Goal: Task Accomplishment & Management: Use online tool/utility

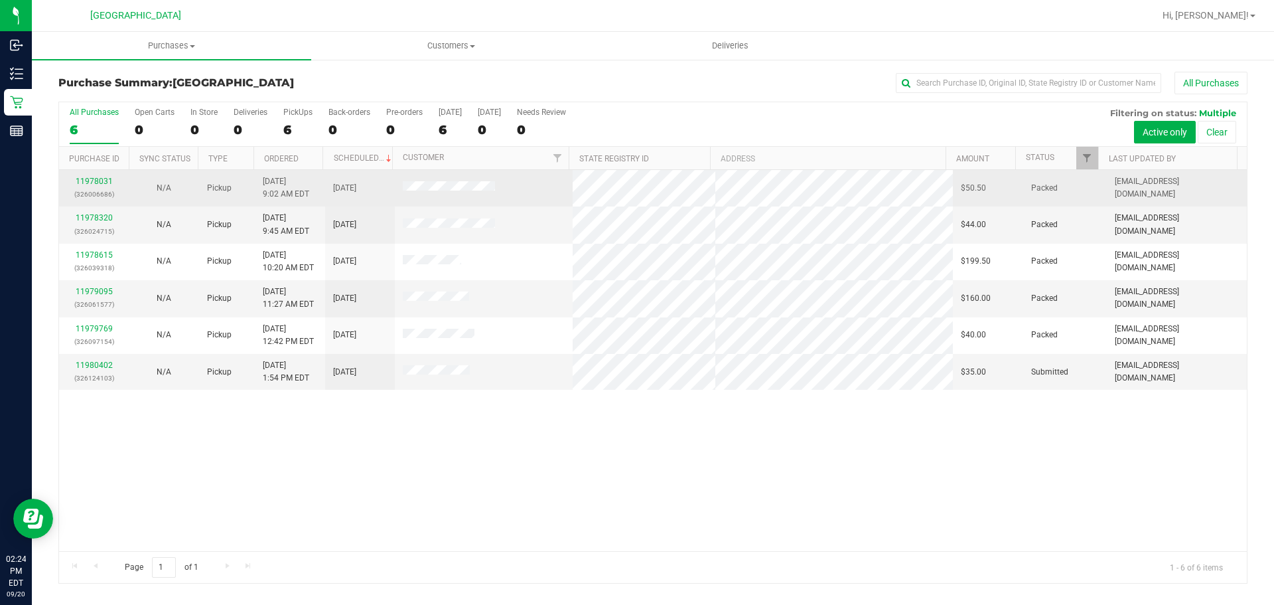
click at [109, 176] on div "11978031 (326006686)" at bounding box center [94, 187] width 54 height 25
click at [102, 181] on link "11978031" at bounding box center [94, 181] width 37 height 9
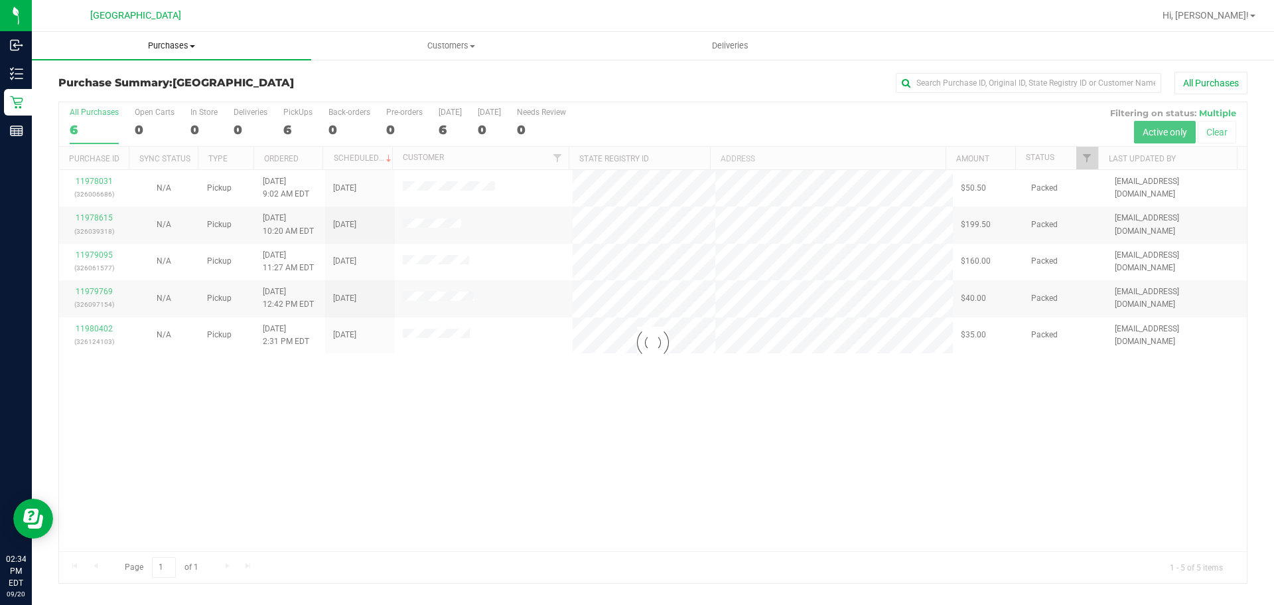
drag, startPoint x: 193, startPoint y: 39, endPoint x: 164, endPoint y: 83, distance: 52.7
click at [193, 39] on uib-tab-heading "Purchases Summary of purchases Fulfillment All purchases" at bounding box center [171, 46] width 279 height 28
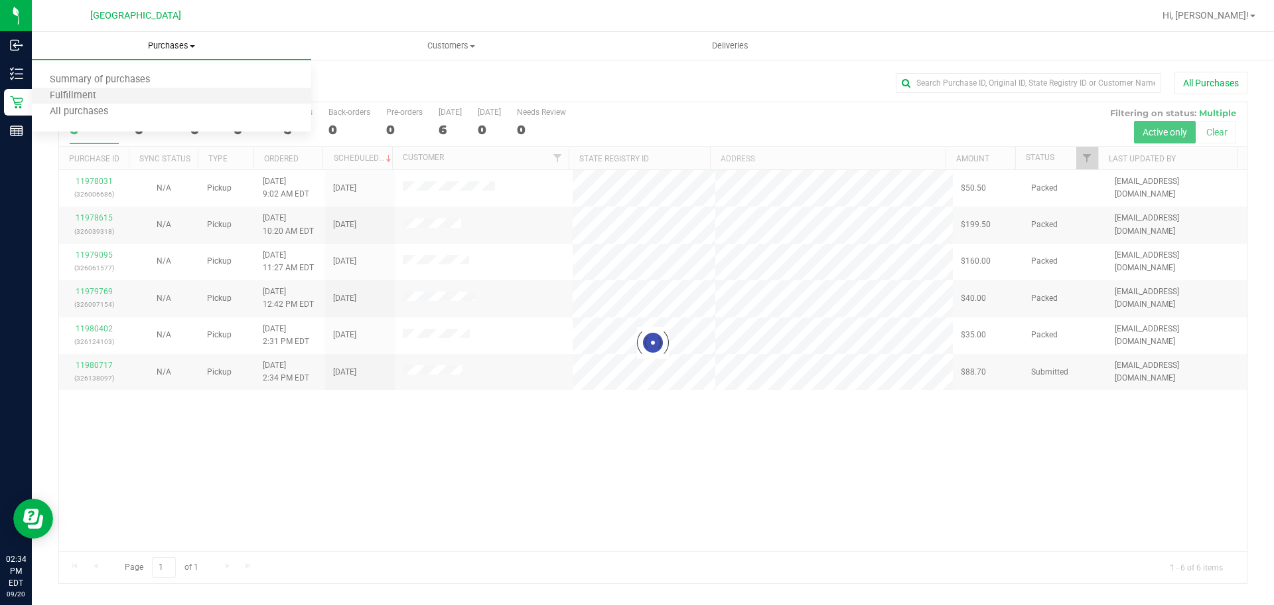
click at [158, 98] on li "Fulfillment" at bounding box center [171, 96] width 279 height 16
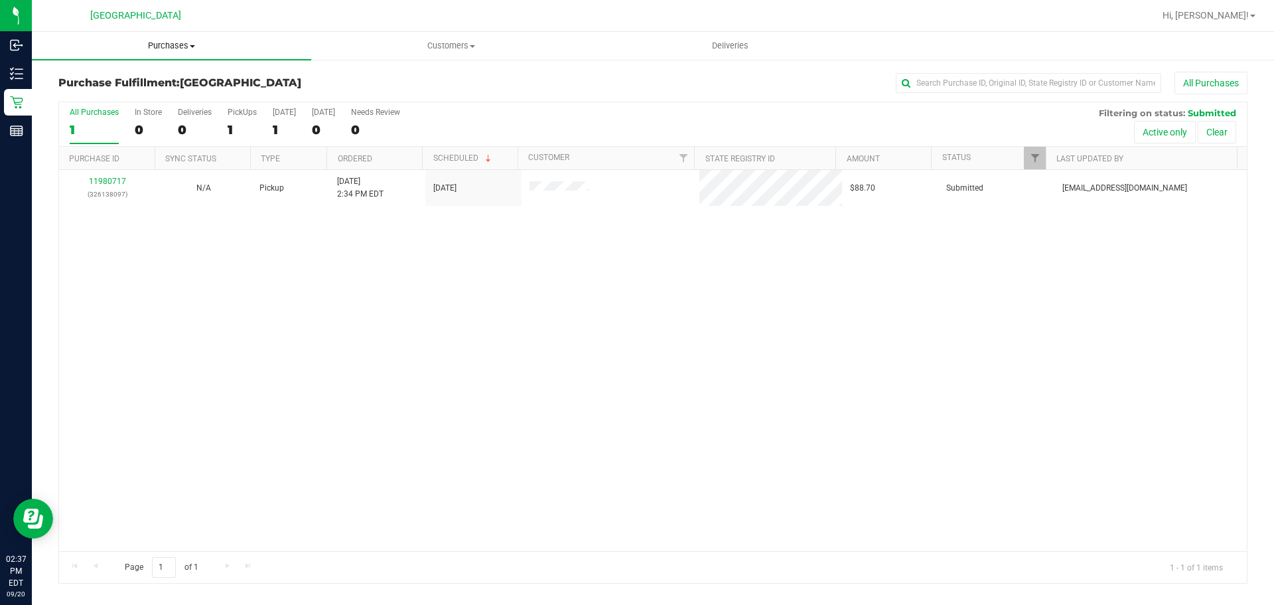
click at [180, 42] on span "Purchases" at bounding box center [171, 46] width 279 height 12
click at [161, 90] on li "Fulfillment" at bounding box center [171, 96] width 279 height 16
click at [177, 45] on span "Purchases" at bounding box center [171, 46] width 279 height 12
click at [135, 96] on li "Fulfillment" at bounding box center [171, 96] width 279 height 16
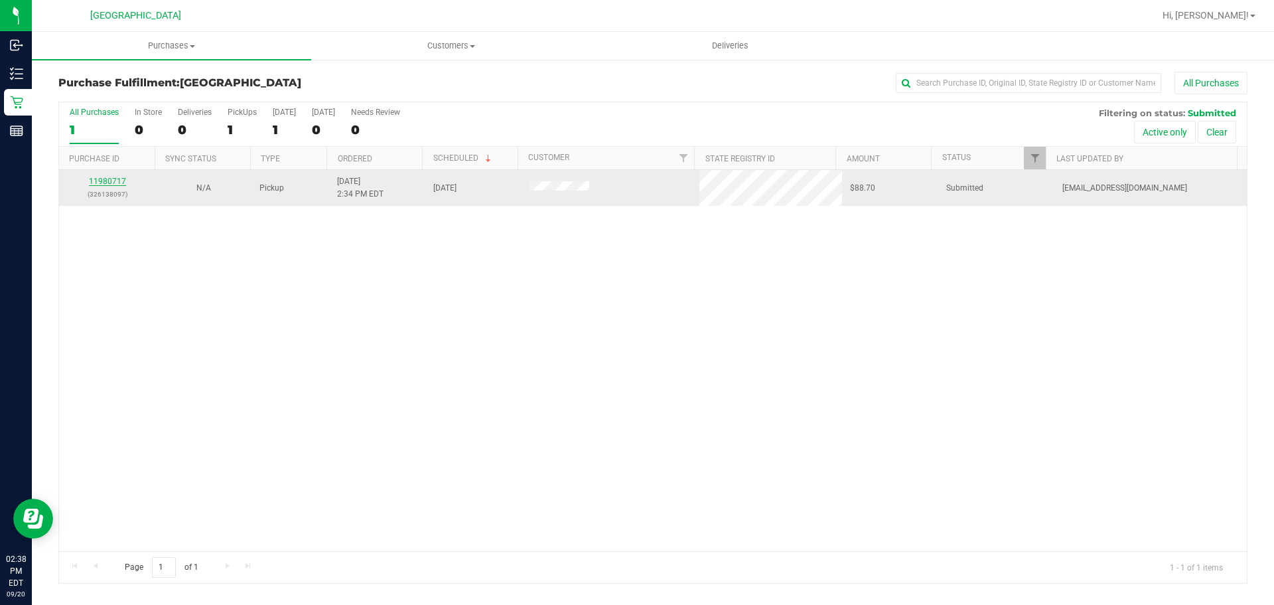
click at [103, 179] on link "11980717" at bounding box center [107, 181] width 37 height 9
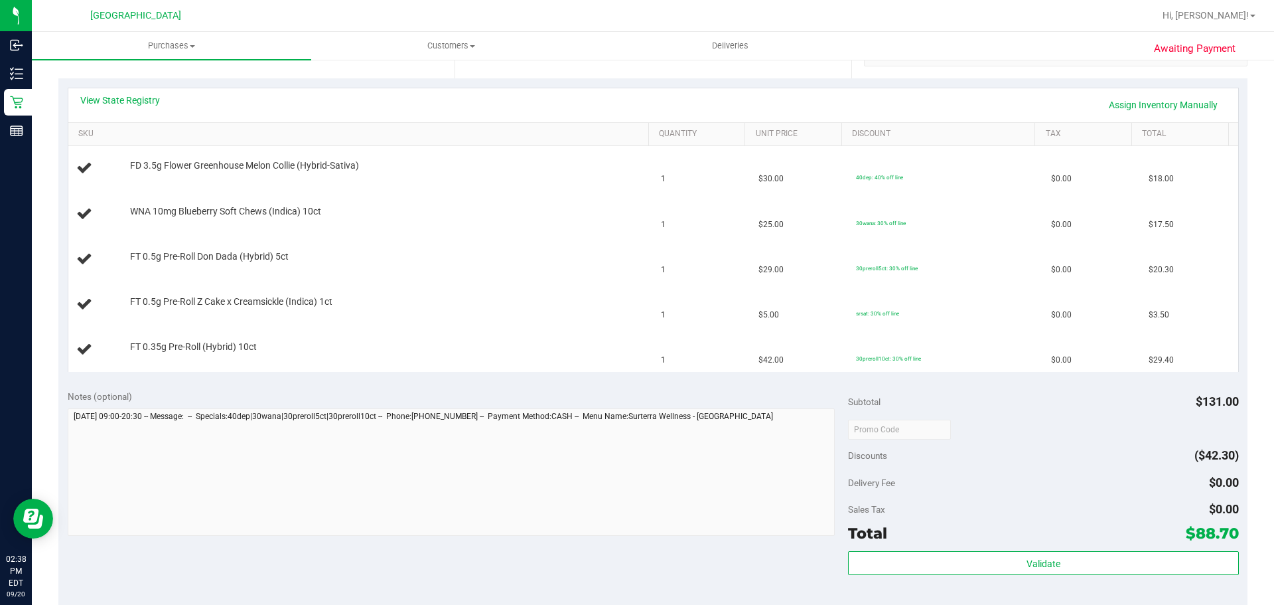
scroll to position [398, 0]
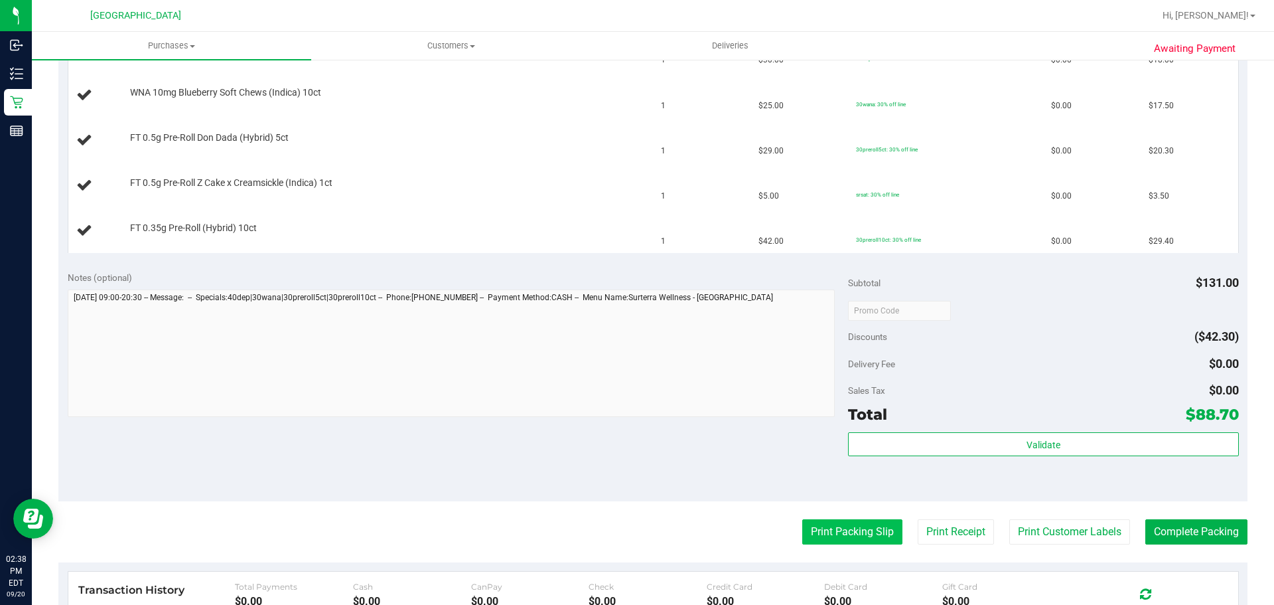
click at [845, 526] on button "Print Packing Slip" at bounding box center [853, 531] width 100 height 25
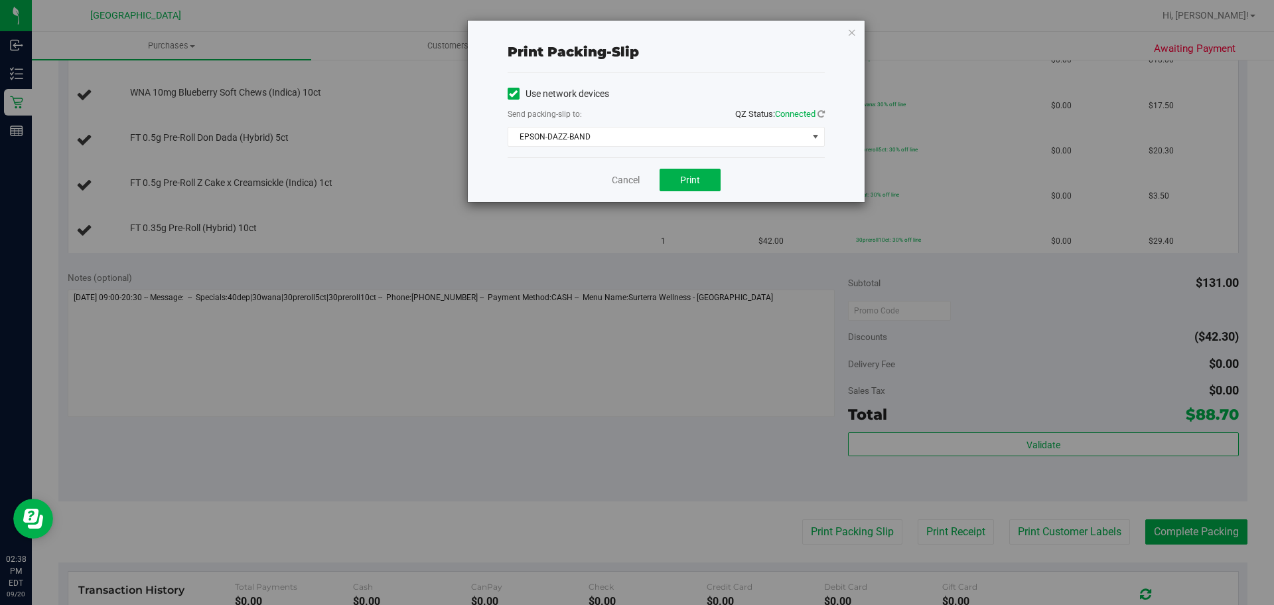
click at [679, 168] on div "Cancel Print" at bounding box center [666, 179] width 317 height 44
click at [684, 172] on button "Print" at bounding box center [690, 180] width 61 height 23
click at [852, 30] on icon "button" at bounding box center [852, 32] width 9 height 16
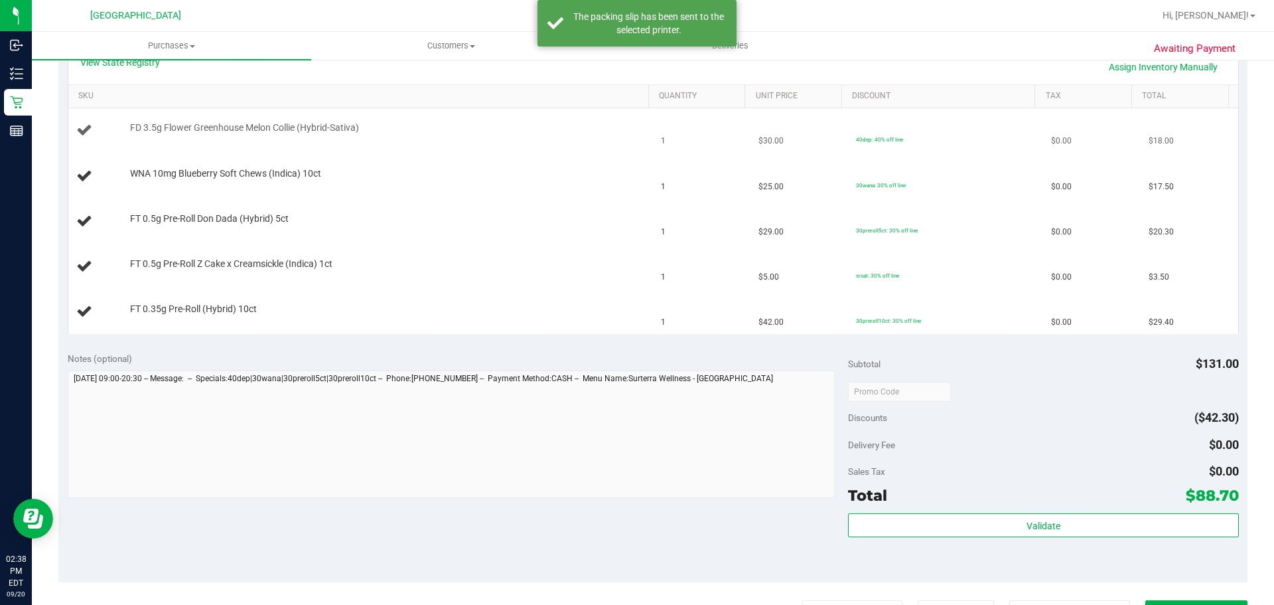
scroll to position [199, 0]
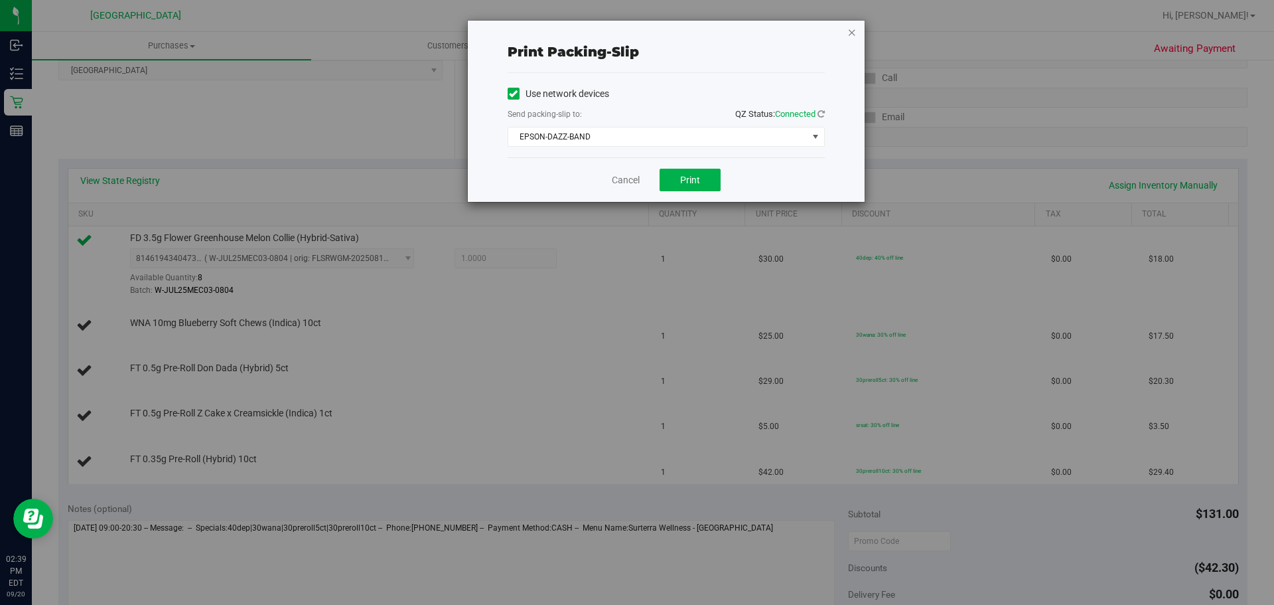
click at [856, 34] on icon "button" at bounding box center [852, 32] width 9 height 16
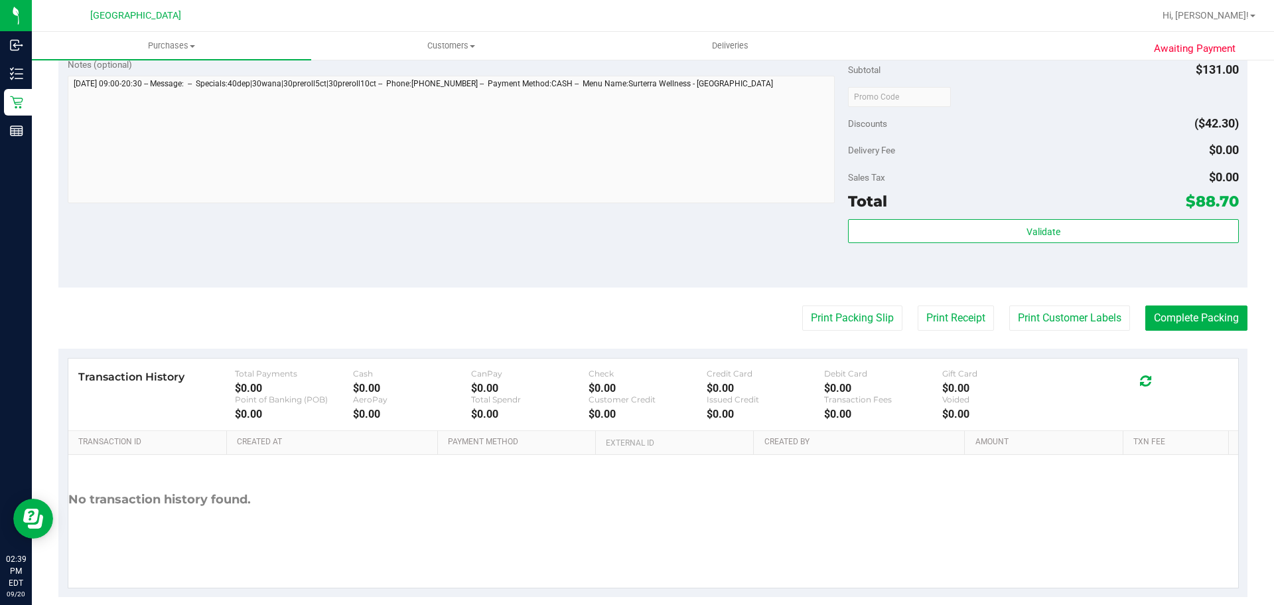
click at [803, 305] on button "Print Packing Slip" at bounding box center [853, 317] width 100 height 25
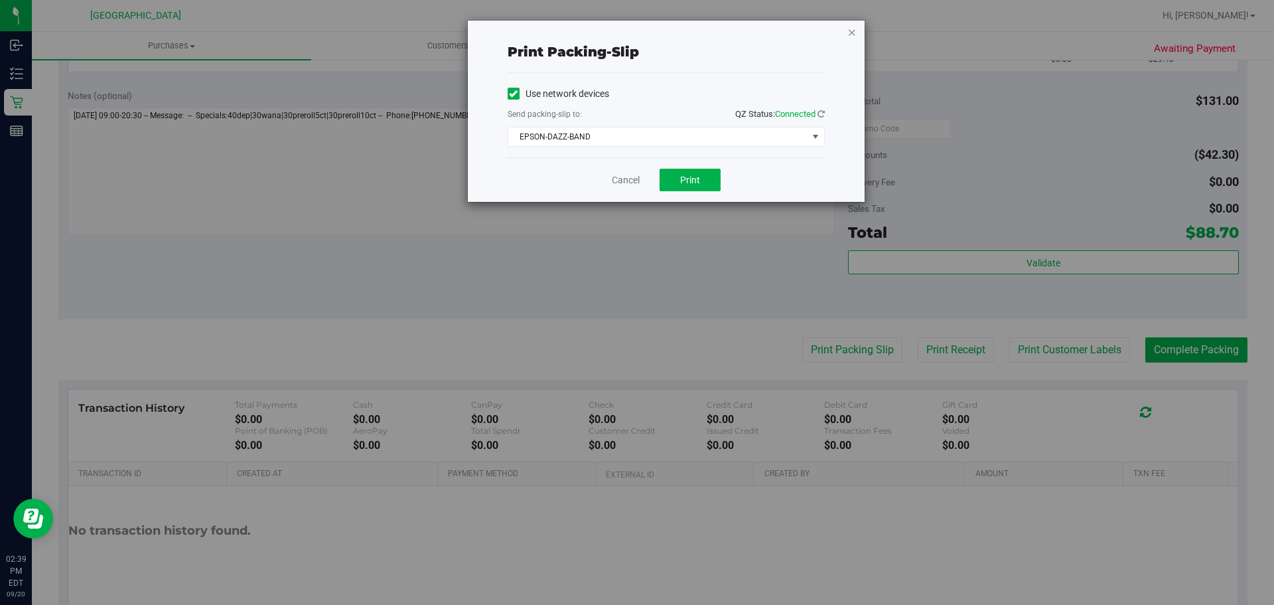
click at [852, 29] on icon "button" at bounding box center [852, 32] width 9 height 16
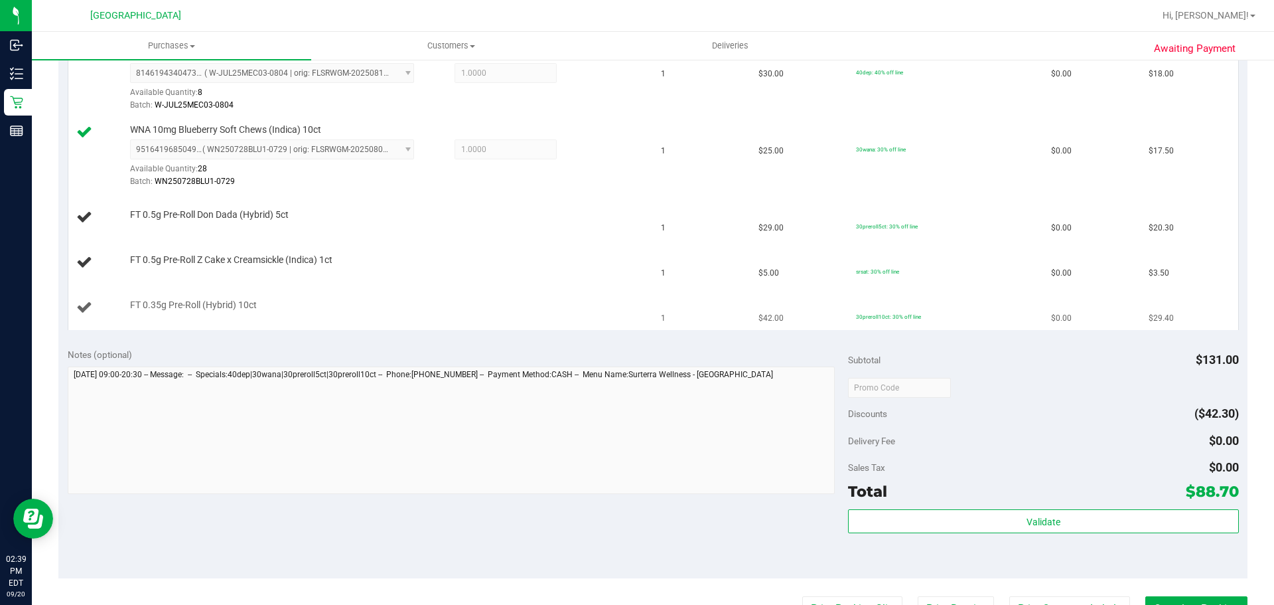
scroll to position [311, 0]
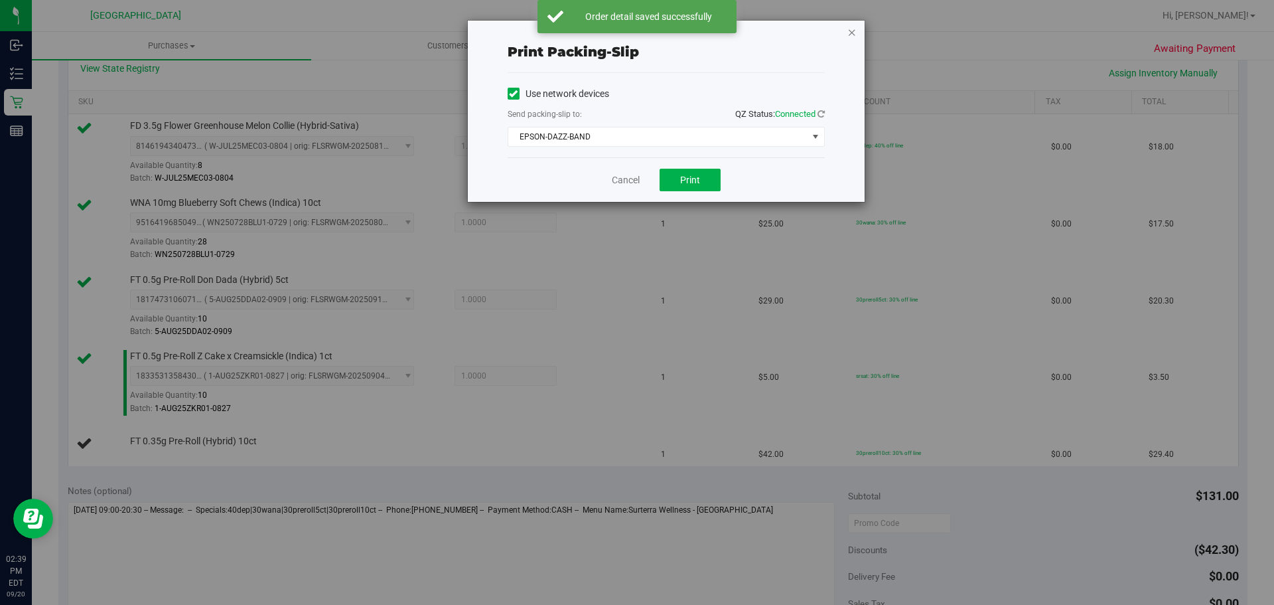
click at [850, 35] on icon "button" at bounding box center [852, 32] width 9 height 16
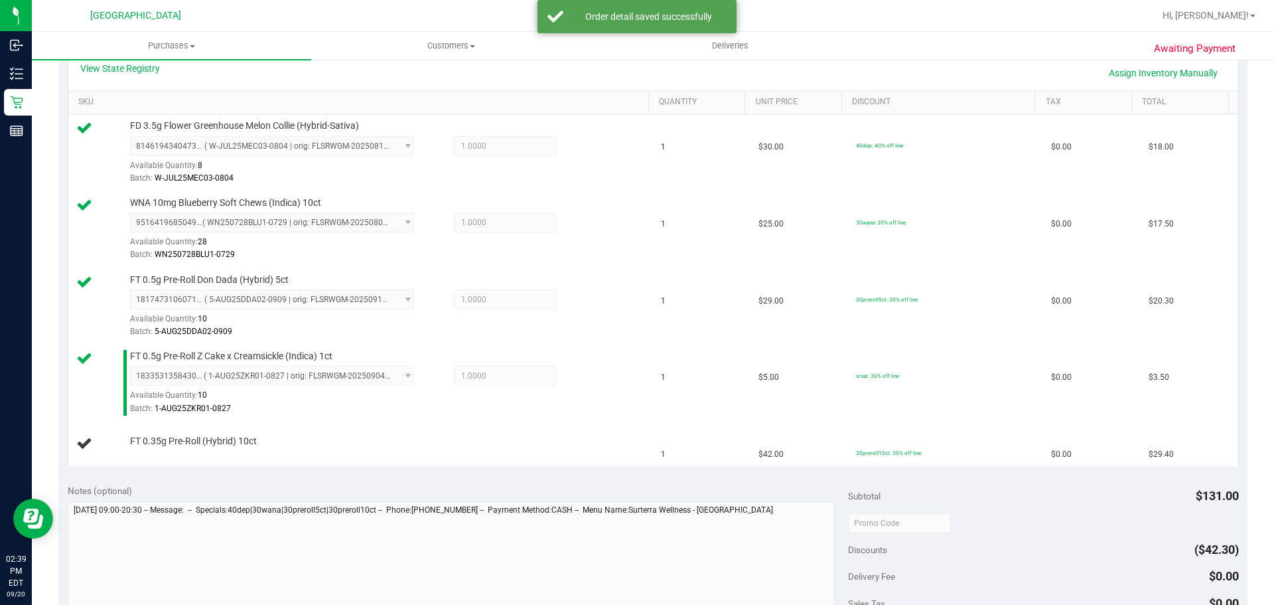
scroll to position [737, 0]
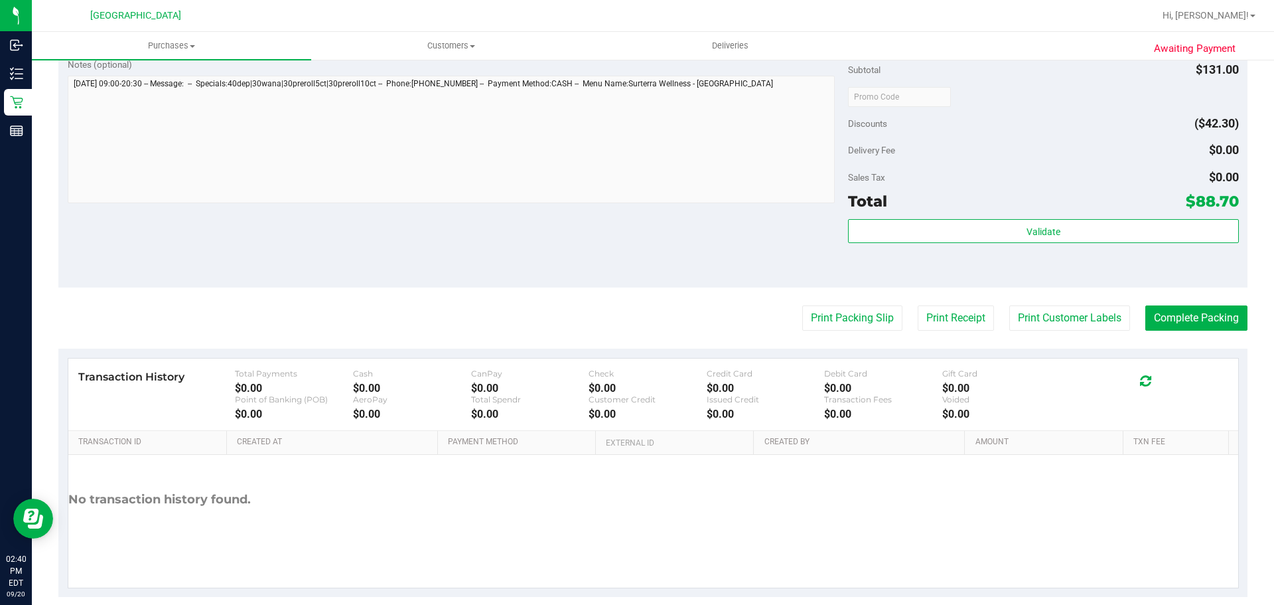
click at [803, 305] on button "Print Packing Slip" at bounding box center [853, 317] width 100 height 25
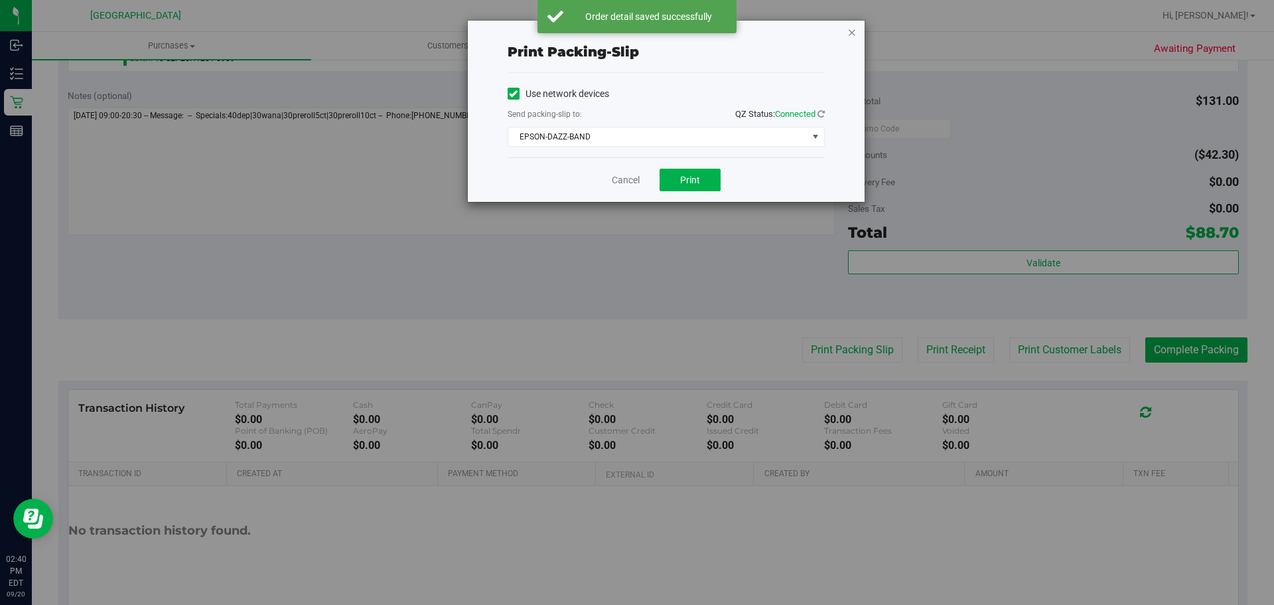
click at [853, 31] on icon "button" at bounding box center [852, 32] width 9 height 16
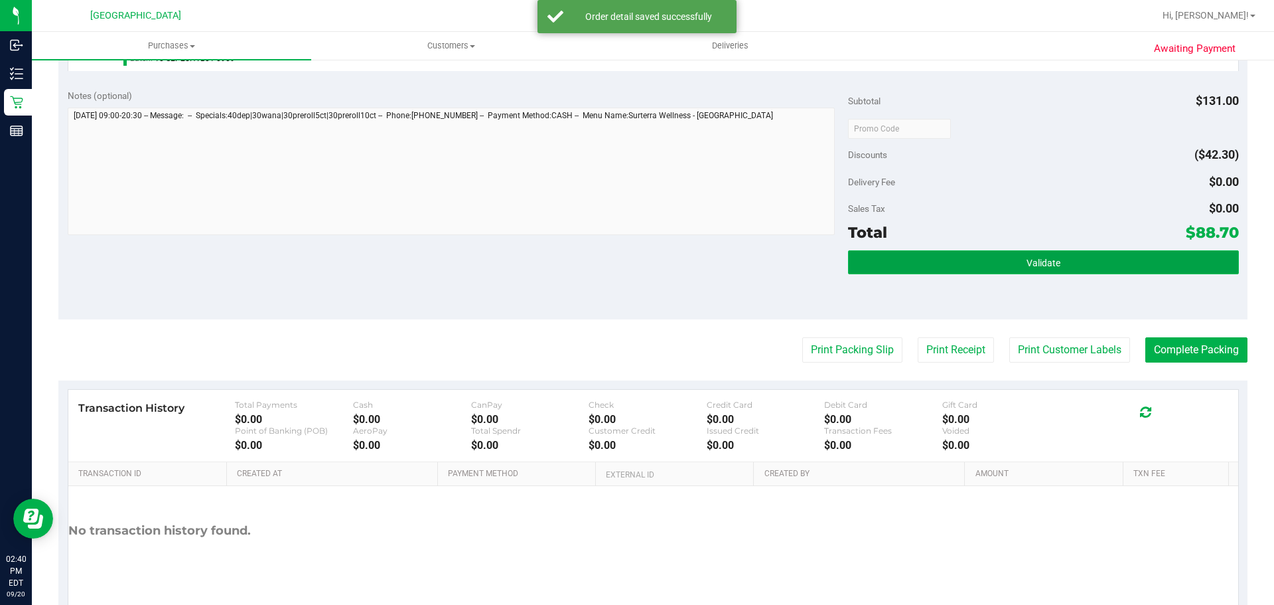
click at [938, 269] on button "Validate" at bounding box center [1043, 262] width 390 height 24
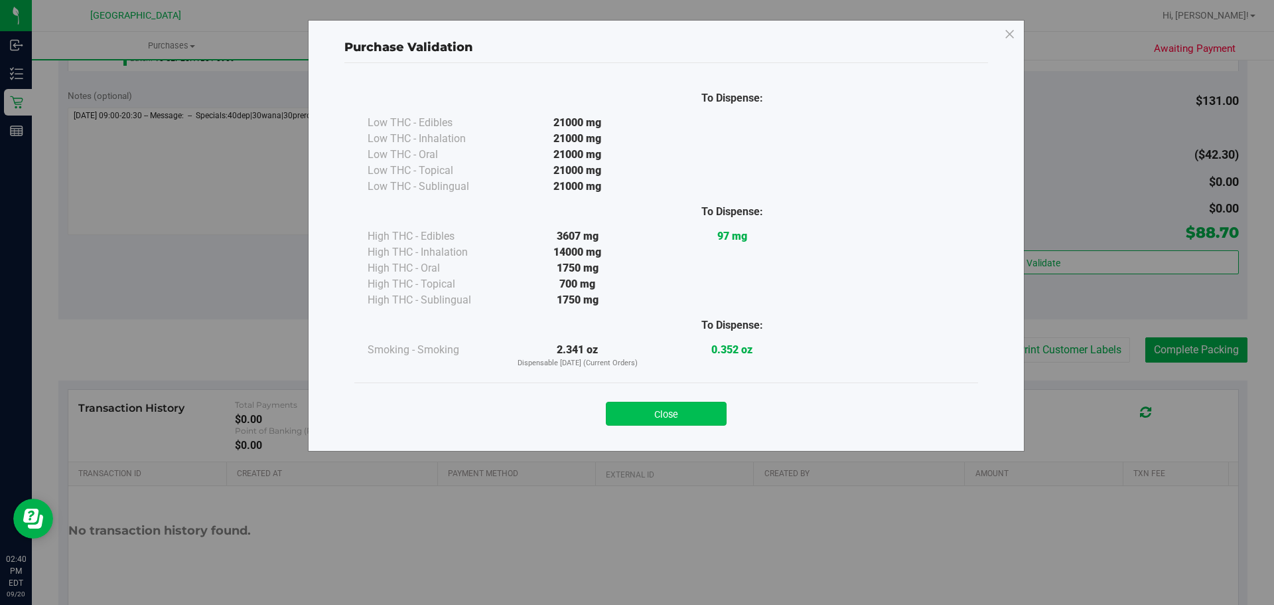
click at [675, 417] on button "Close" at bounding box center [666, 414] width 121 height 24
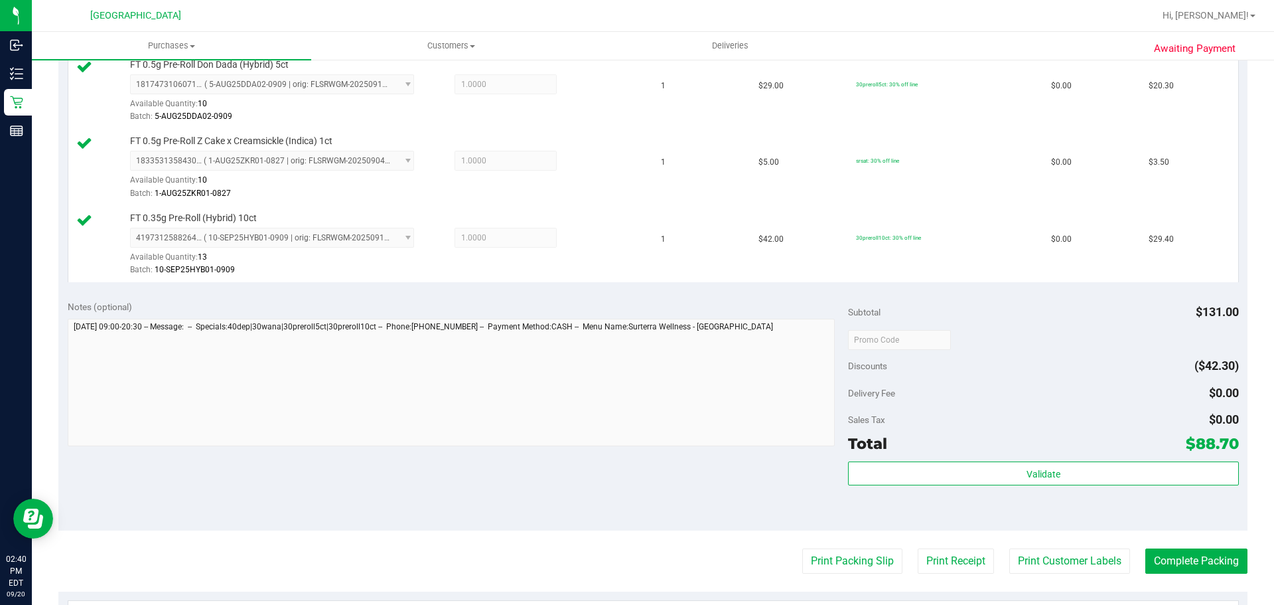
scroll to position [597, 0]
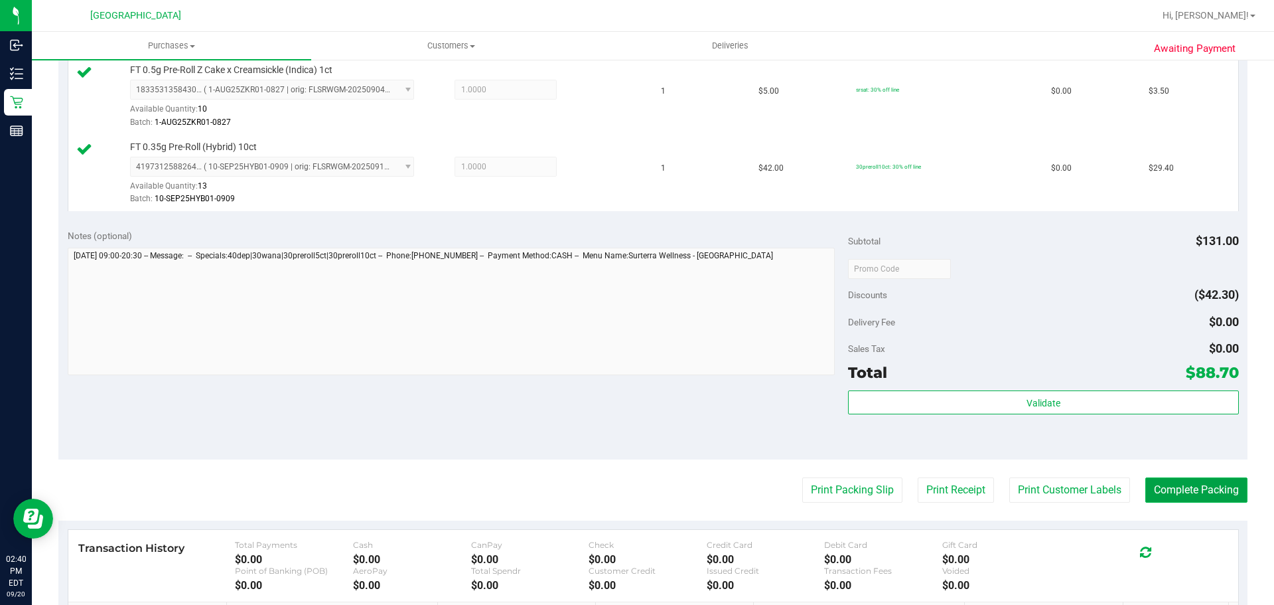
click at [1148, 491] on button "Complete Packing" at bounding box center [1197, 489] width 102 height 25
